Goal: Information Seeking & Learning: Learn about a topic

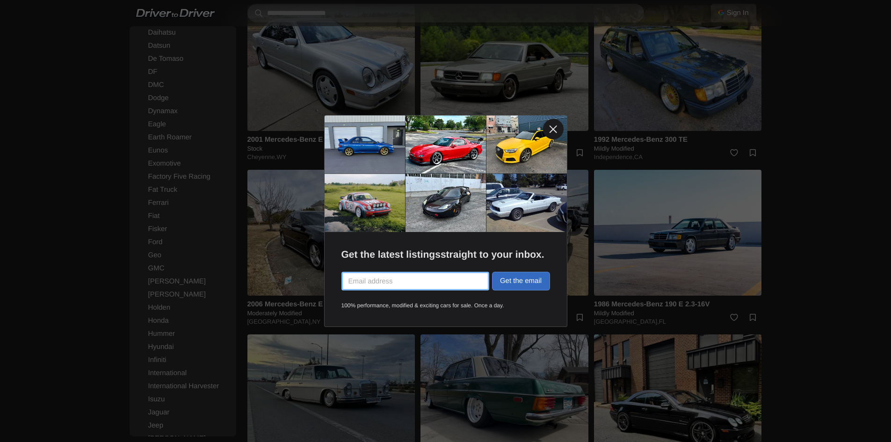
scroll to position [1983, 0]
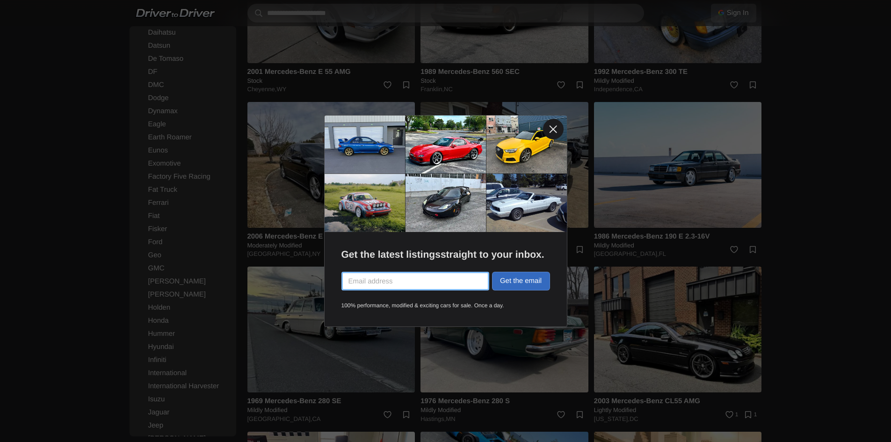
click at [554, 130] on link at bounding box center [553, 129] width 21 height 21
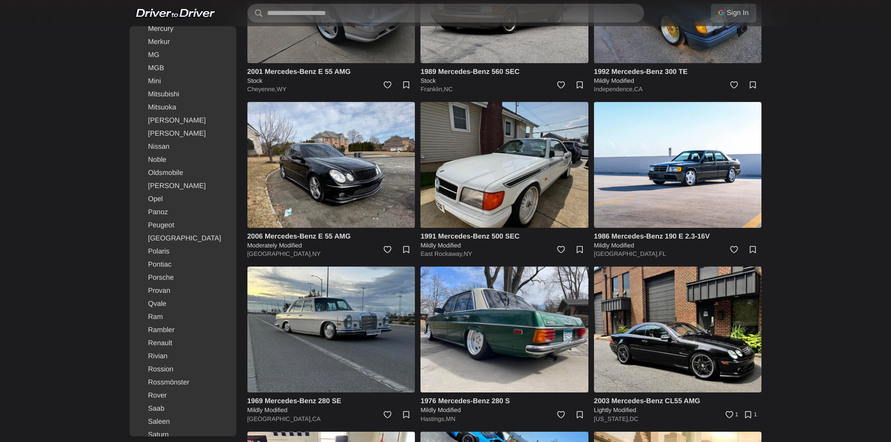
scroll to position [1076, 0]
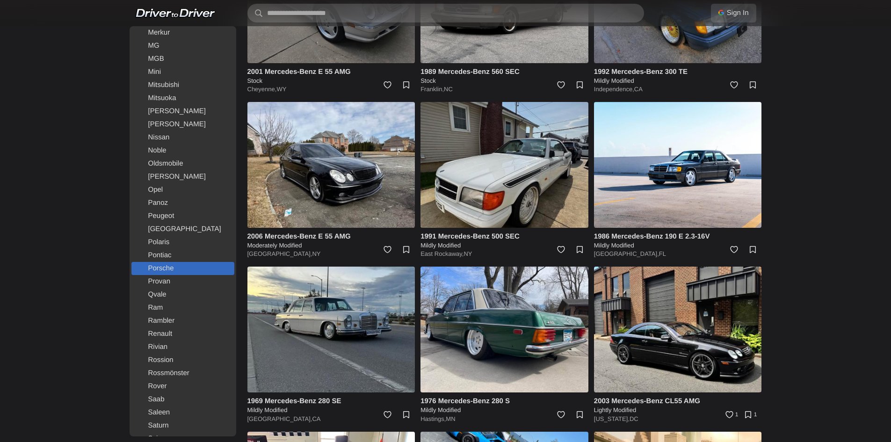
click at [176, 268] on link "Porsche" at bounding box center [182, 268] width 103 height 13
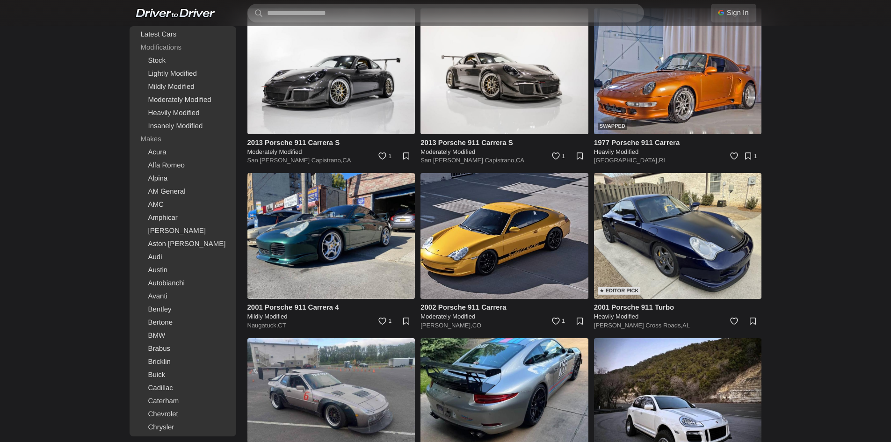
scroll to position [2433, 0]
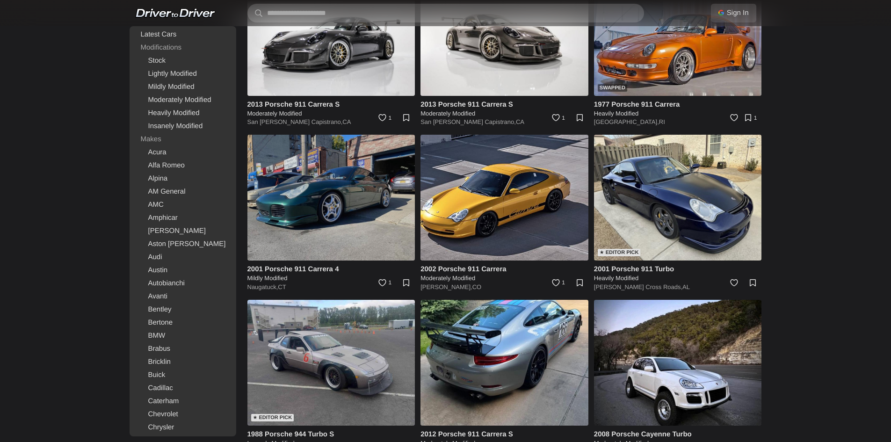
click at [376, 197] on img at bounding box center [332, 198] width 168 height 126
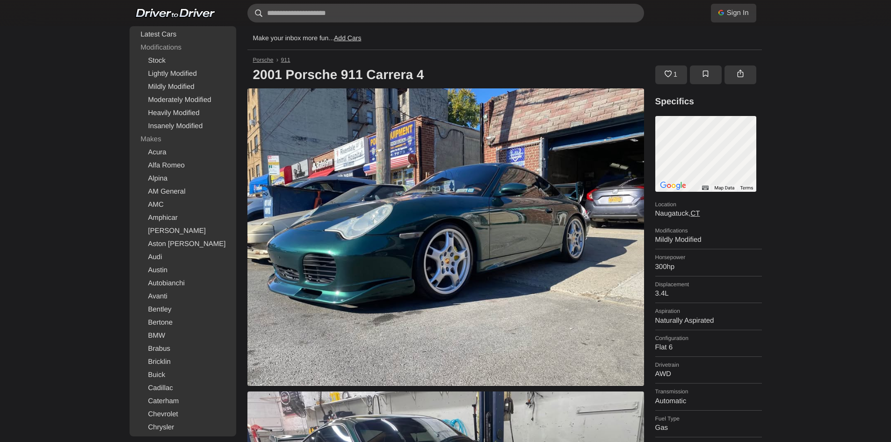
click at [357, 15] on input "text" at bounding box center [446, 13] width 397 height 19
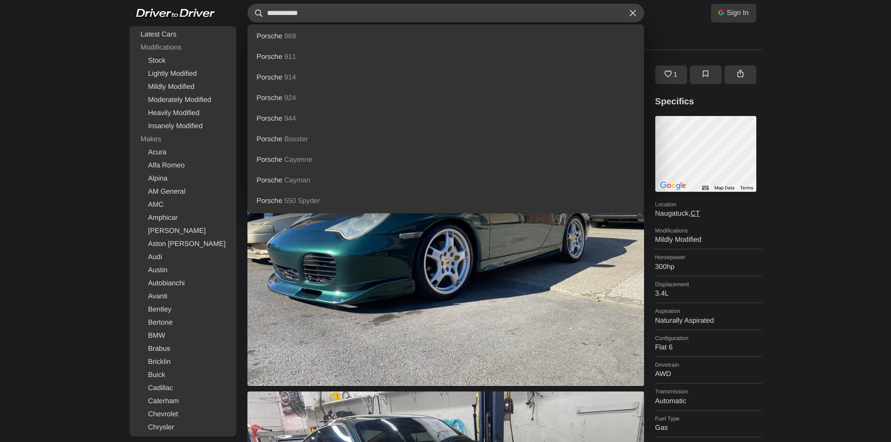
click at [352, 12] on input "**********" at bounding box center [446, 13] width 397 height 19
type input "**********"
click at [686, 33] on div "Make your inbox more fun... Add Cars" at bounding box center [505, 38] width 515 height 24
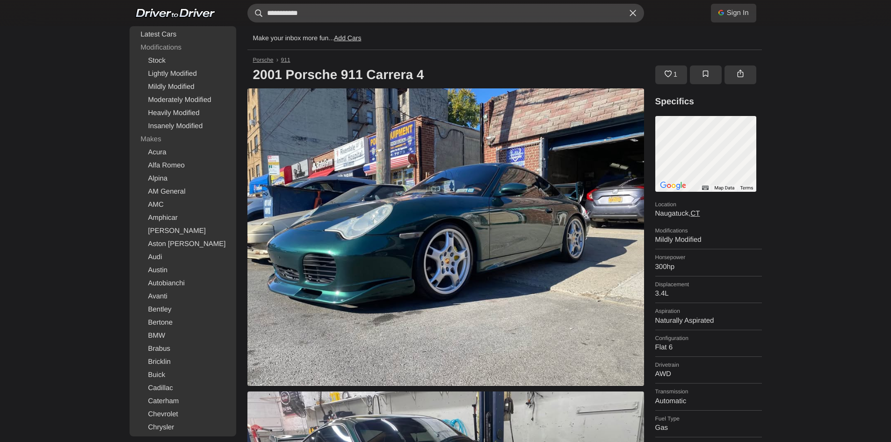
click at [336, 10] on input "**********" at bounding box center [446, 13] width 397 height 19
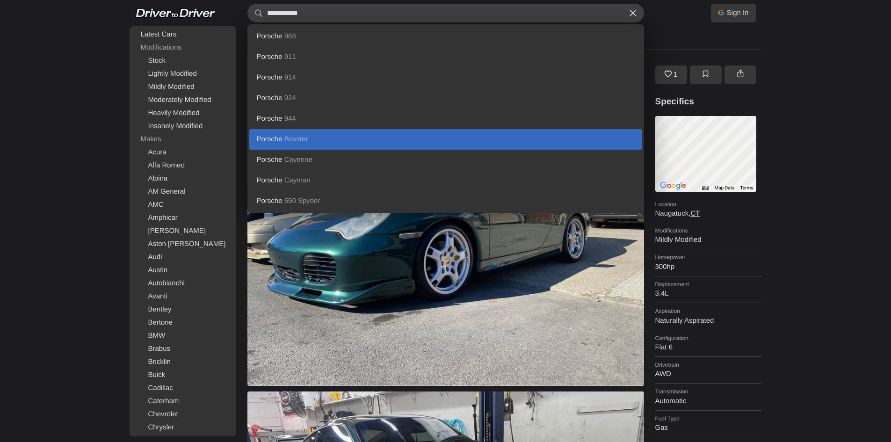
click at [290, 138] on span "Boxster" at bounding box center [297, 139] width 24 height 8
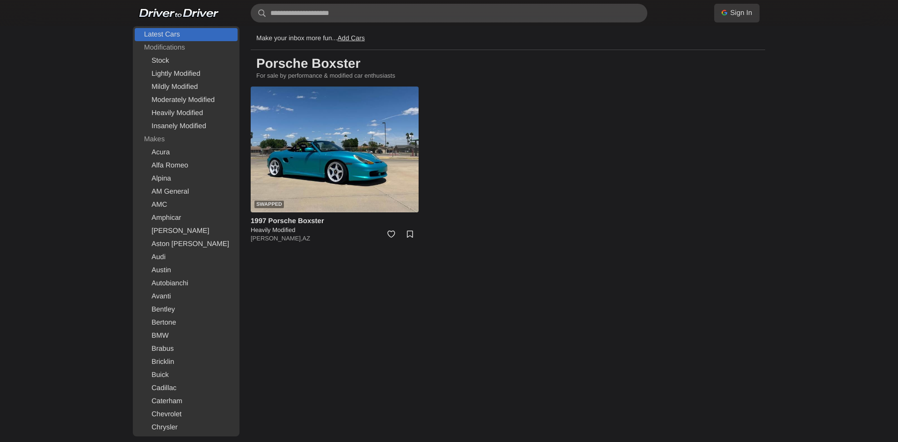
click at [171, 33] on link "Latest Cars" at bounding box center [186, 34] width 103 height 13
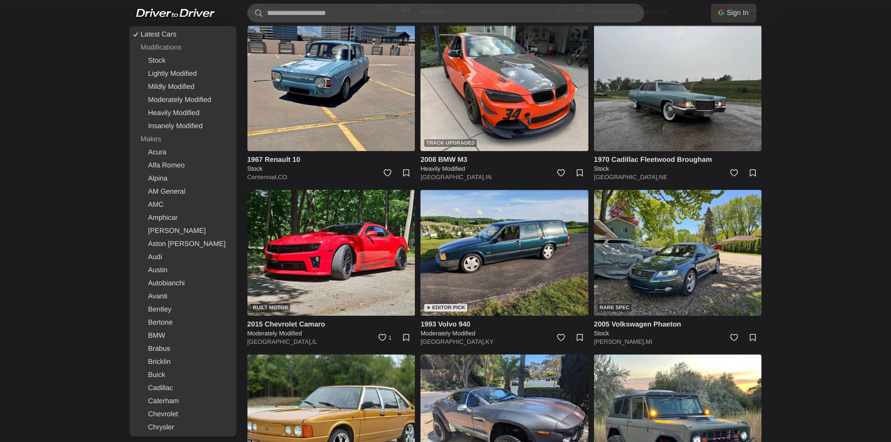
scroll to position [1404, 0]
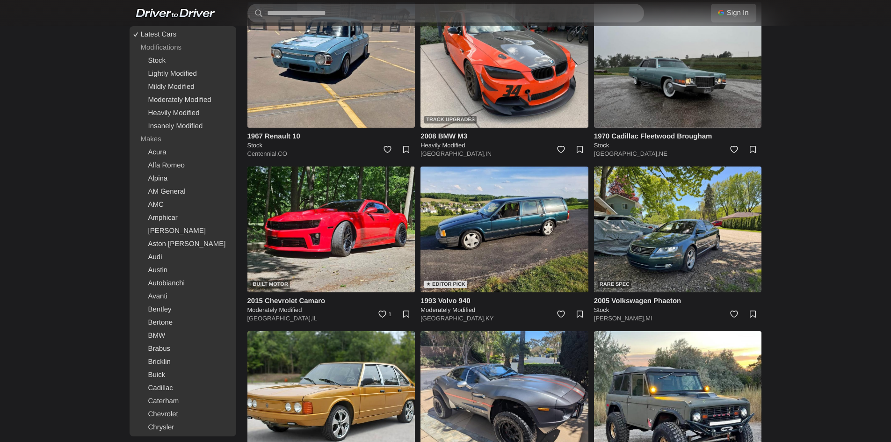
click at [187, 12] on link at bounding box center [175, 12] width 80 height 9
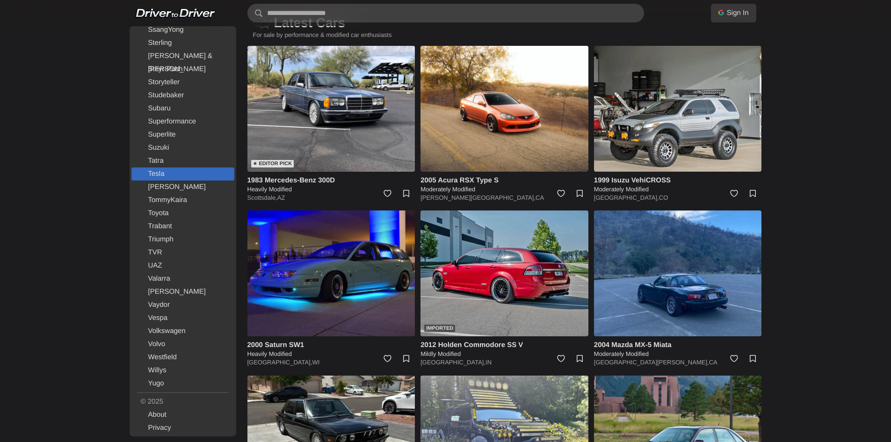
scroll to position [94, 0]
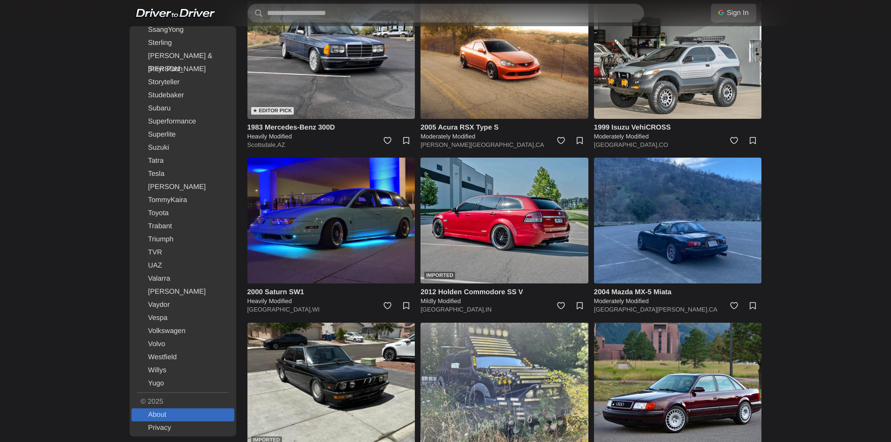
click at [164, 416] on link "About" at bounding box center [182, 415] width 103 height 13
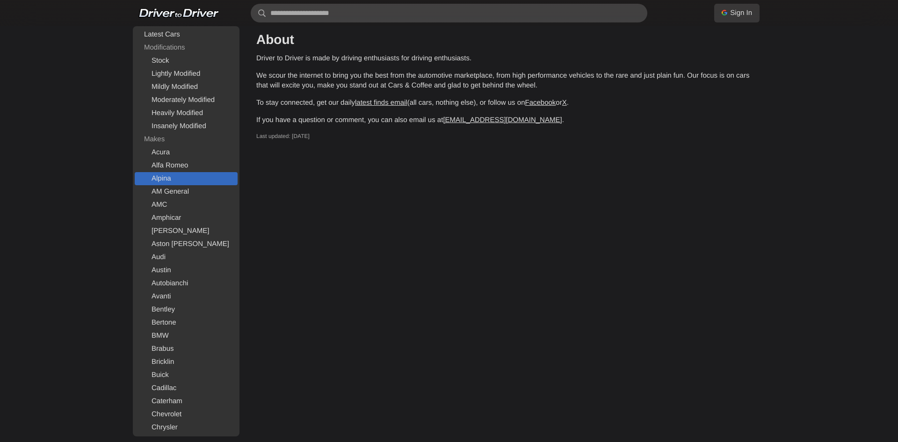
click at [166, 181] on link "Alpina" at bounding box center [186, 178] width 103 height 13
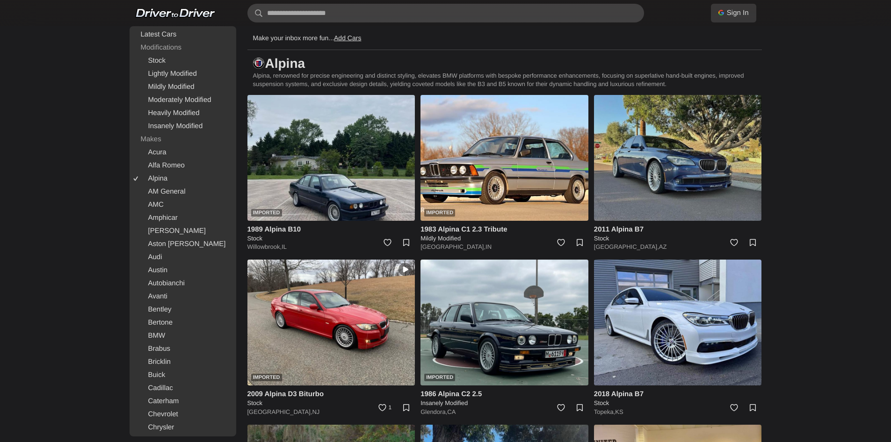
click at [643, 171] on img at bounding box center [678, 158] width 168 height 126
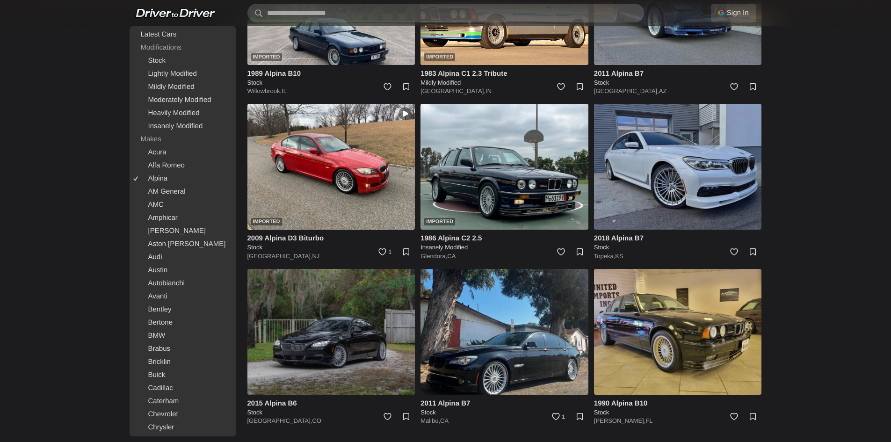
scroll to position [158, 0]
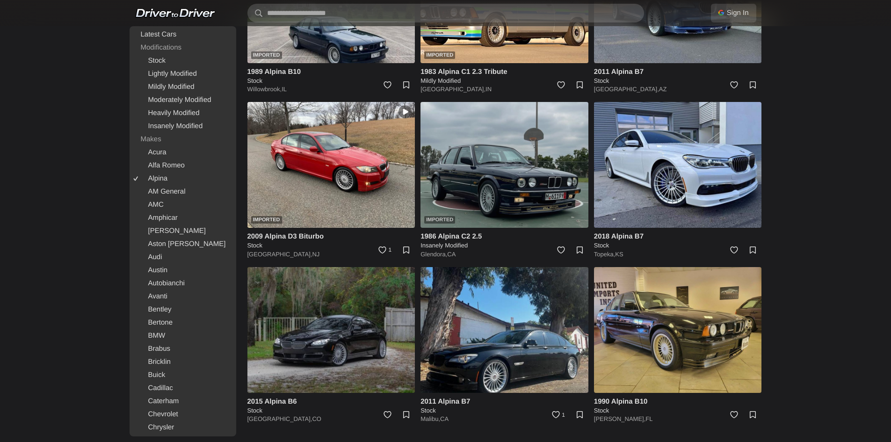
click at [511, 171] on img at bounding box center [505, 165] width 168 height 126
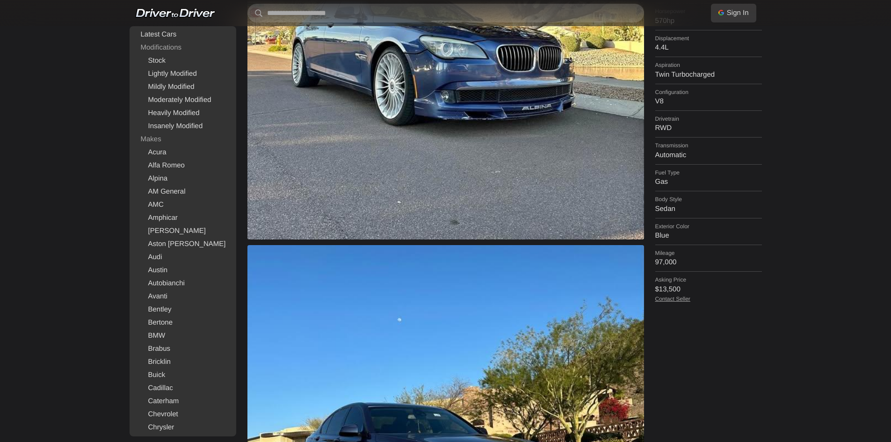
scroll to position [374, 0]
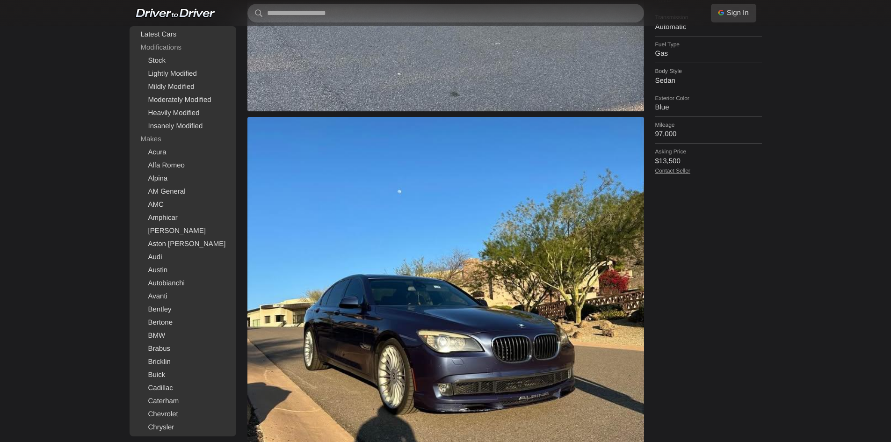
click at [679, 170] on link "Contact Seller" at bounding box center [673, 171] width 35 height 7
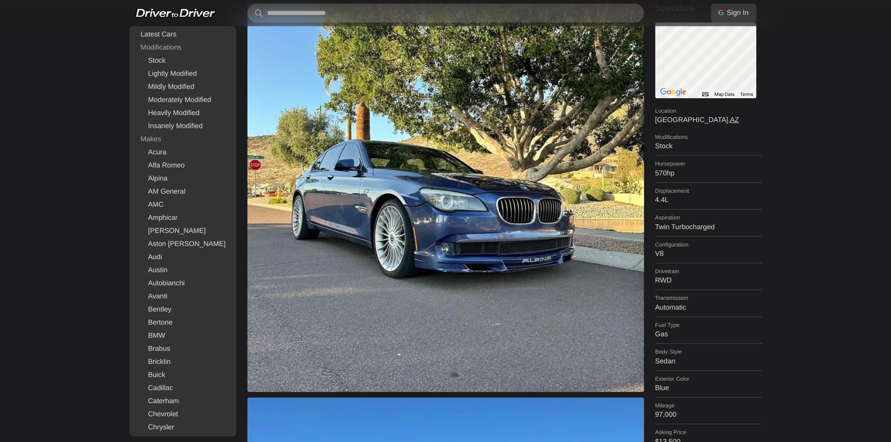
scroll to position [0, 0]
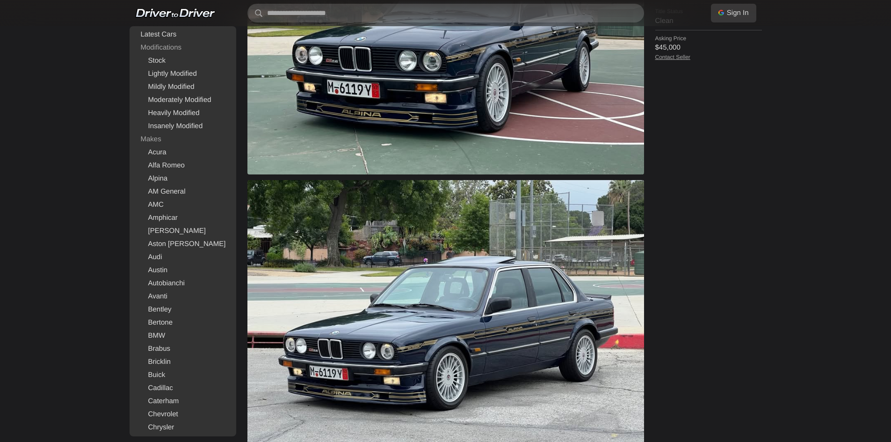
scroll to position [328, 0]
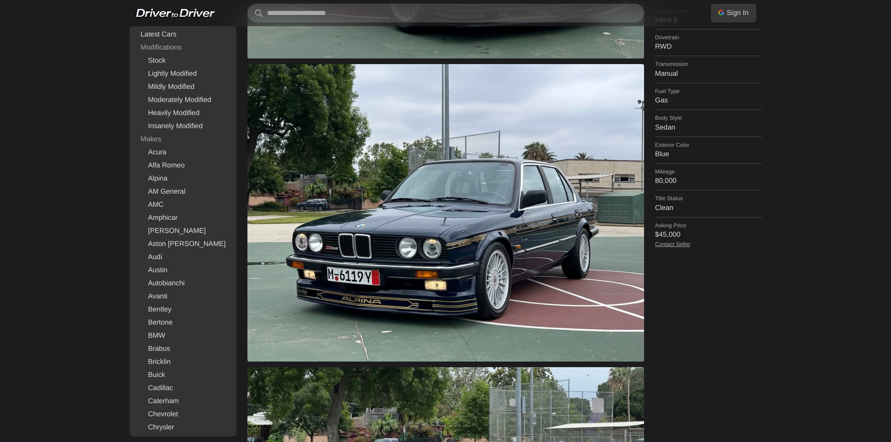
click at [677, 242] on link "Contact Seller" at bounding box center [673, 244] width 35 height 7
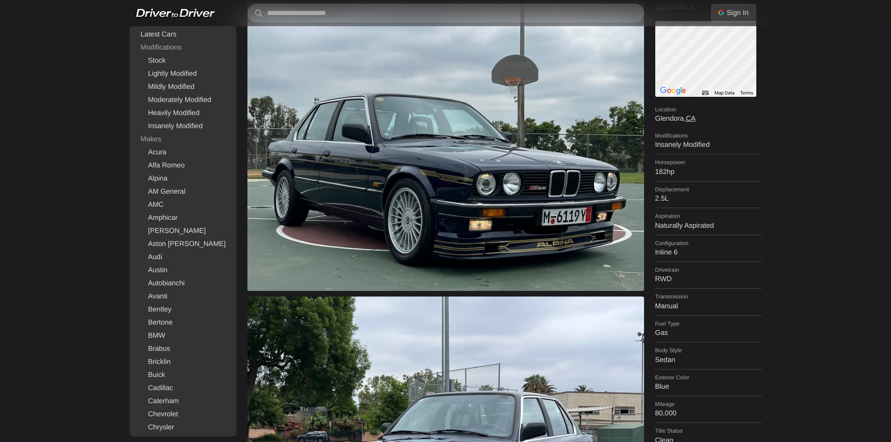
scroll to position [0, 0]
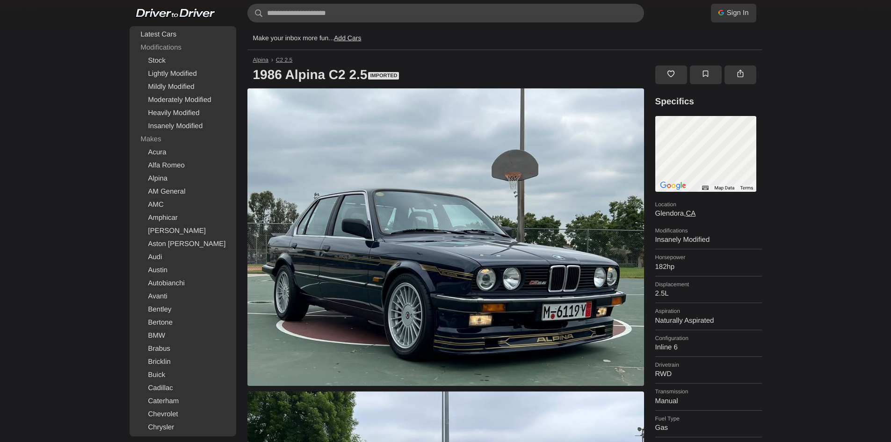
click at [180, 10] on link at bounding box center [175, 12] width 80 height 9
